Goal: Find contact information: Find contact information

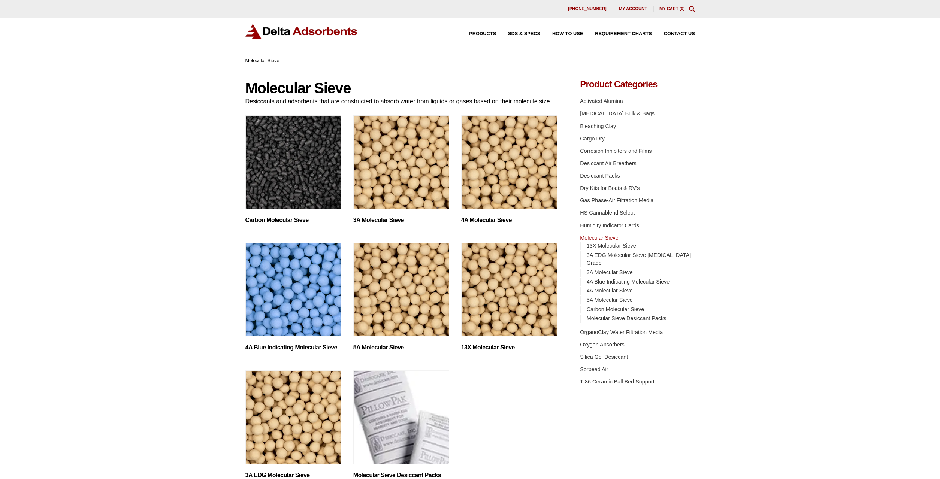
click at [628, 8] on span "My account" at bounding box center [633, 9] width 28 height 4
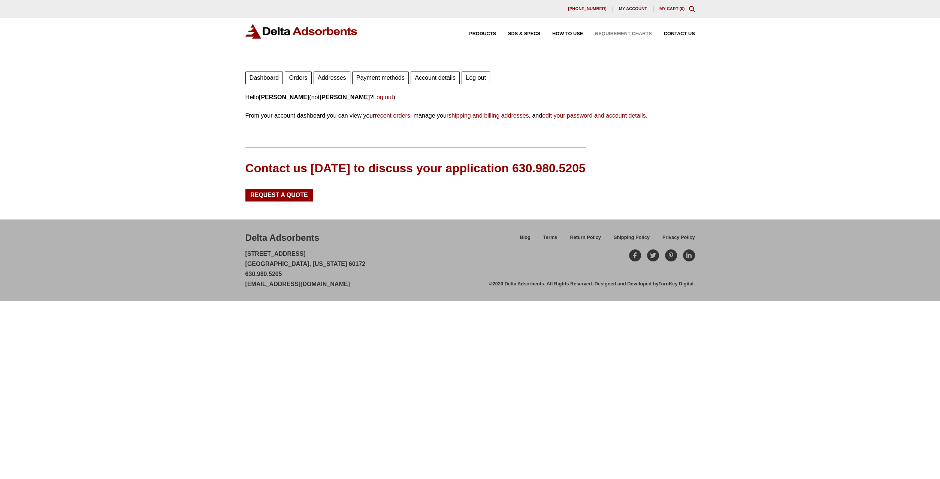
click at [640, 35] on span "Requirement Charts" at bounding box center [623, 33] width 57 height 5
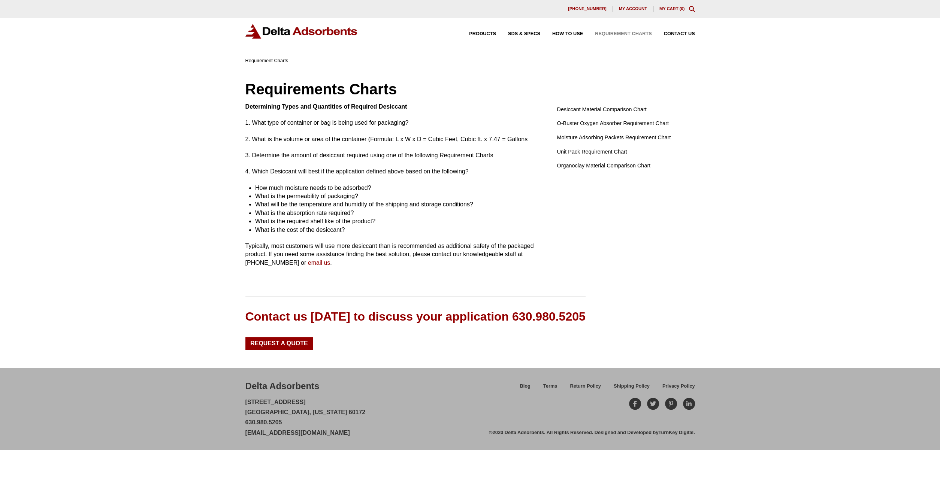
click at [678, 35] on span "Contact Us" at bounding box center [679, 33] width 31 height 5
